Goal: Navigation & Orientation: Understand site structure

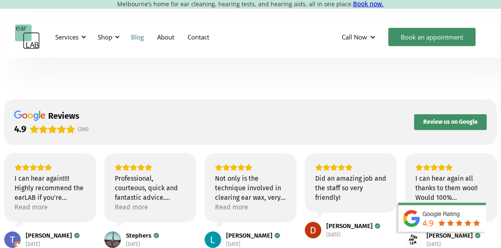
click at [144, 37] on link "Blog" at bounding box center [137, 37] width 26 height 24
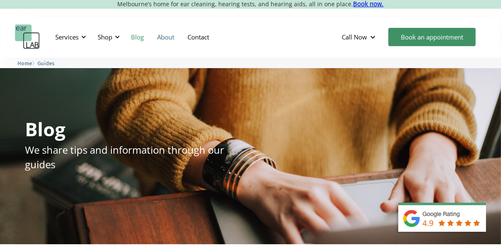
click at [173, 36] on link "About" at bounding box center [165, 37] width 30 height 24
